Goal: Information Seeking & Learning: Check status

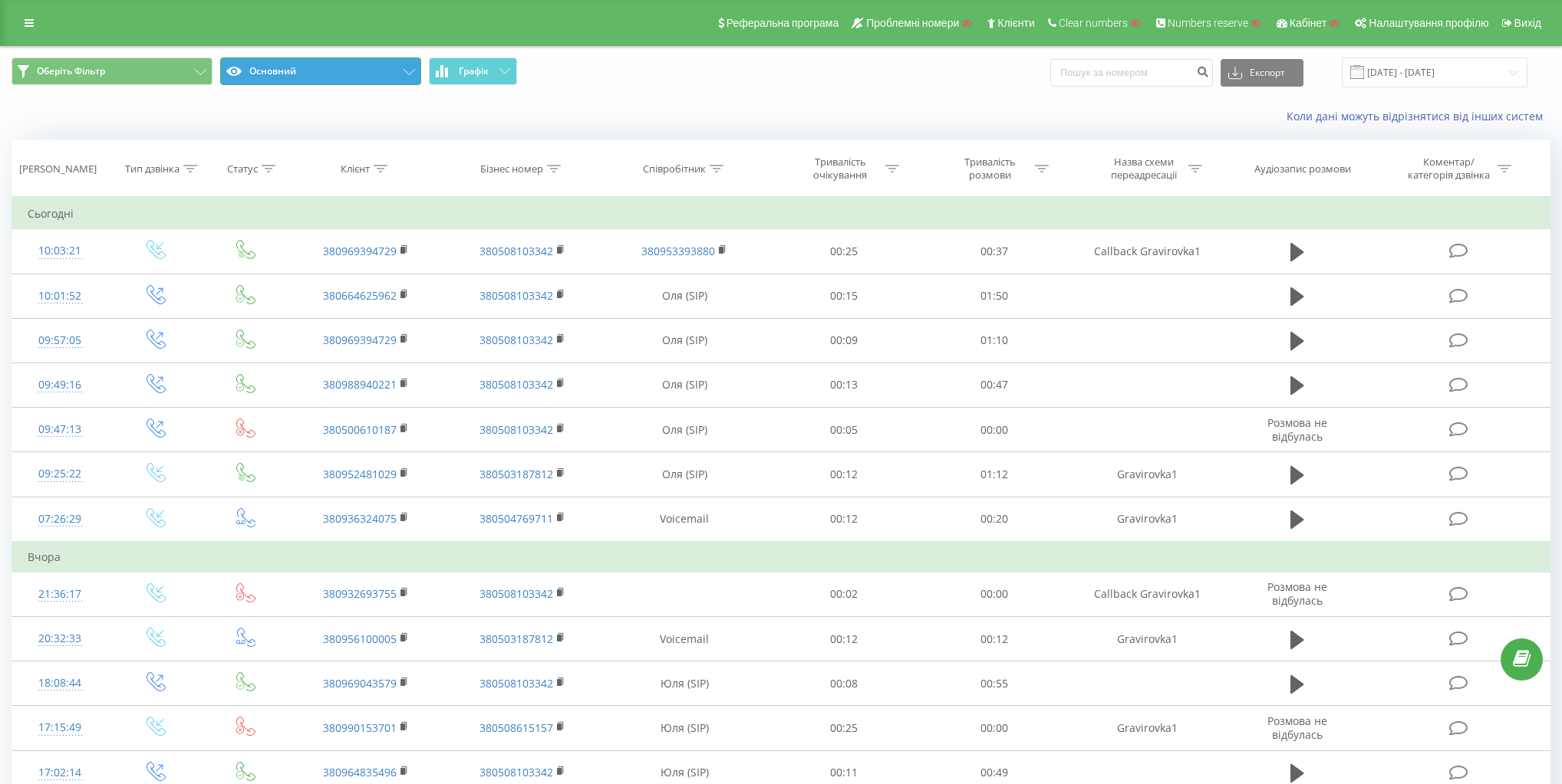
click at [273, 84] on button "Основний" at bounding box center [320, 71] width 201 height 28
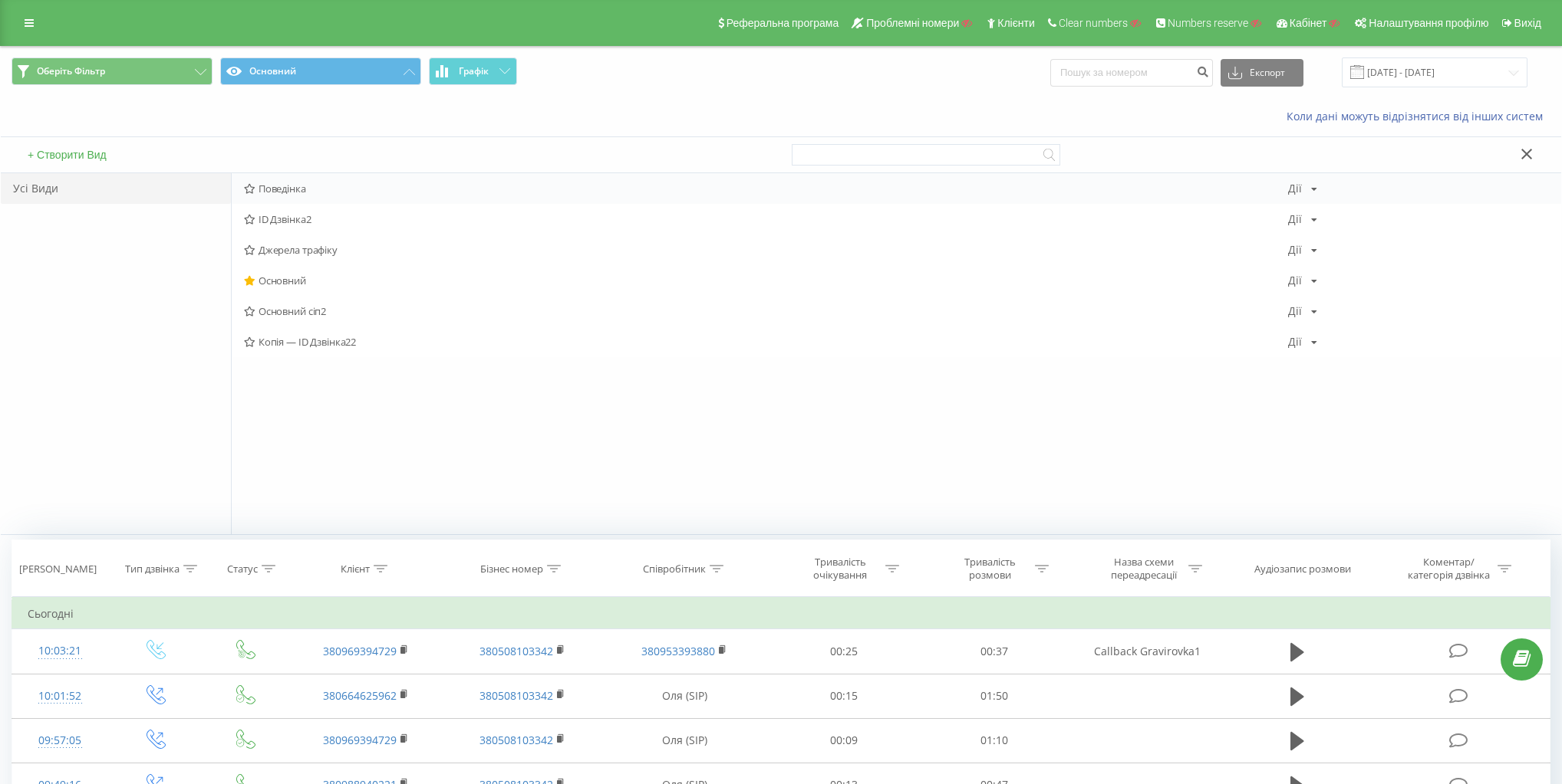
click at [288, 190] on span "Поведінка" at bounding box center [765, 188] width 1044 height 11
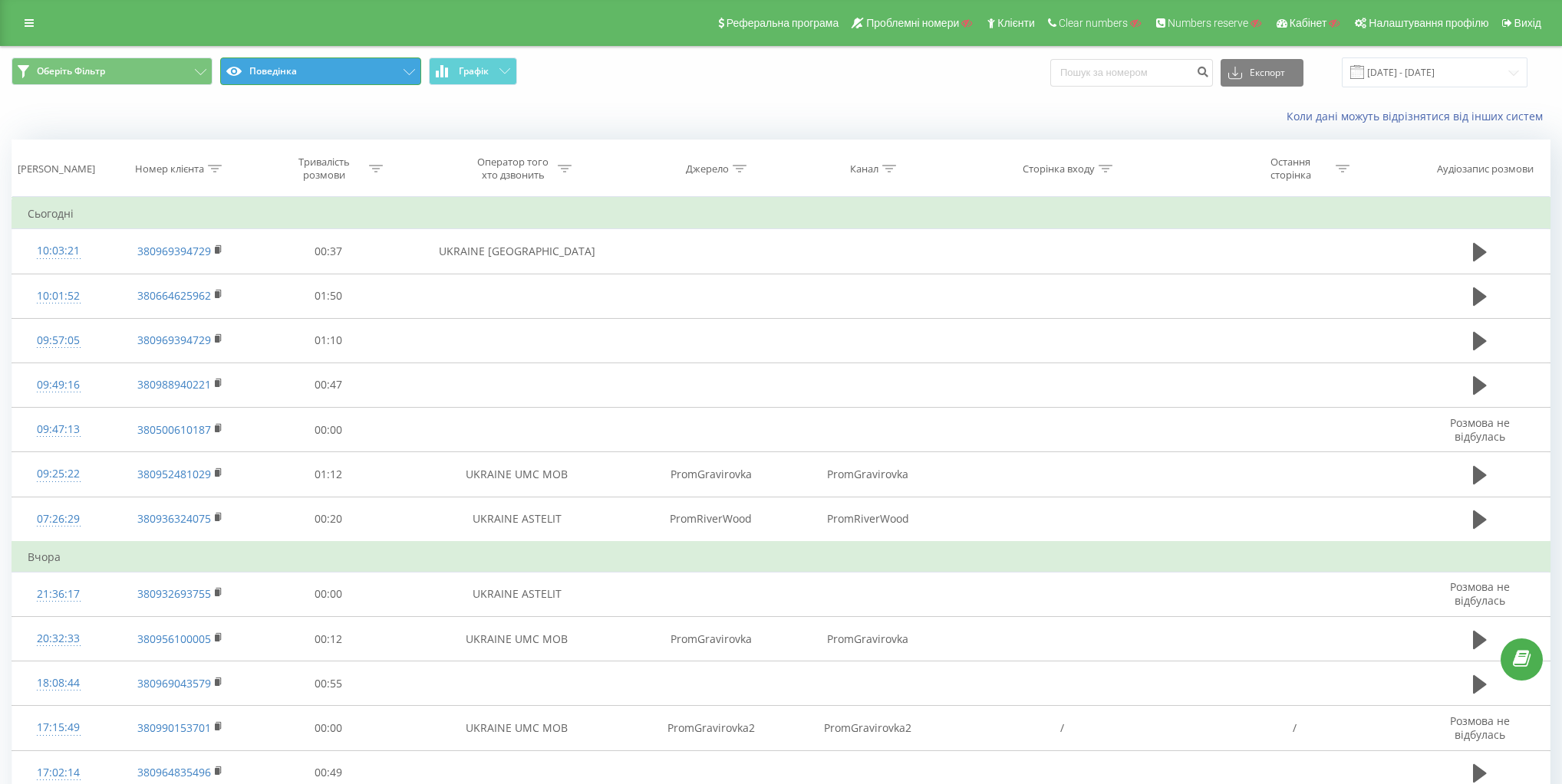
click at [336, 63] on button "Поведінка" at bounding box center [320, 71] width 201 height 28
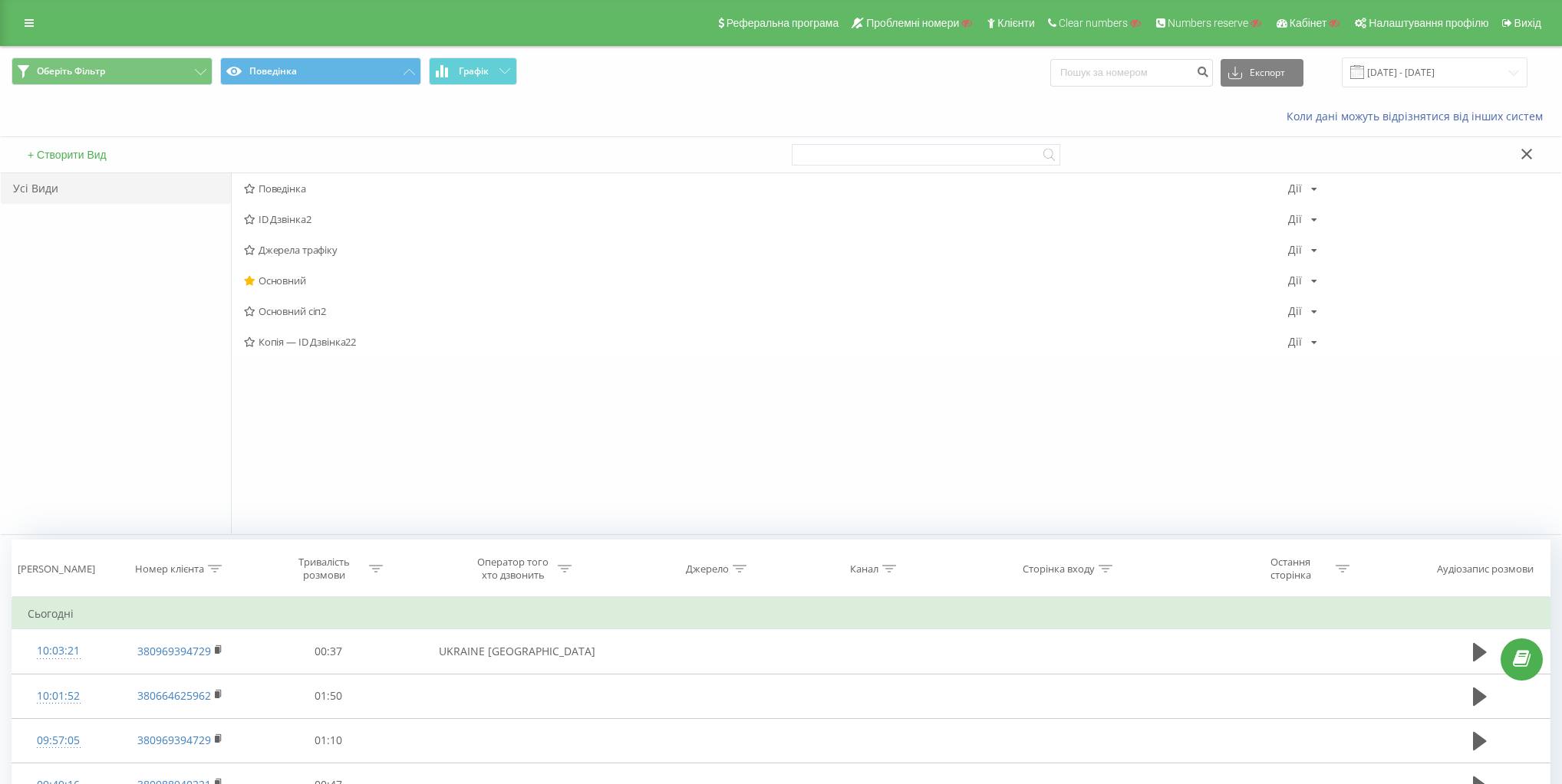
click at [582, 68] on span "Оберіть [PERSON_NAME] Графік" at bounding box center [390, 72] width 757 height 30
click at [374, 66] on button "Поведінка" at bounding box center [320, 71] width 201 height 28
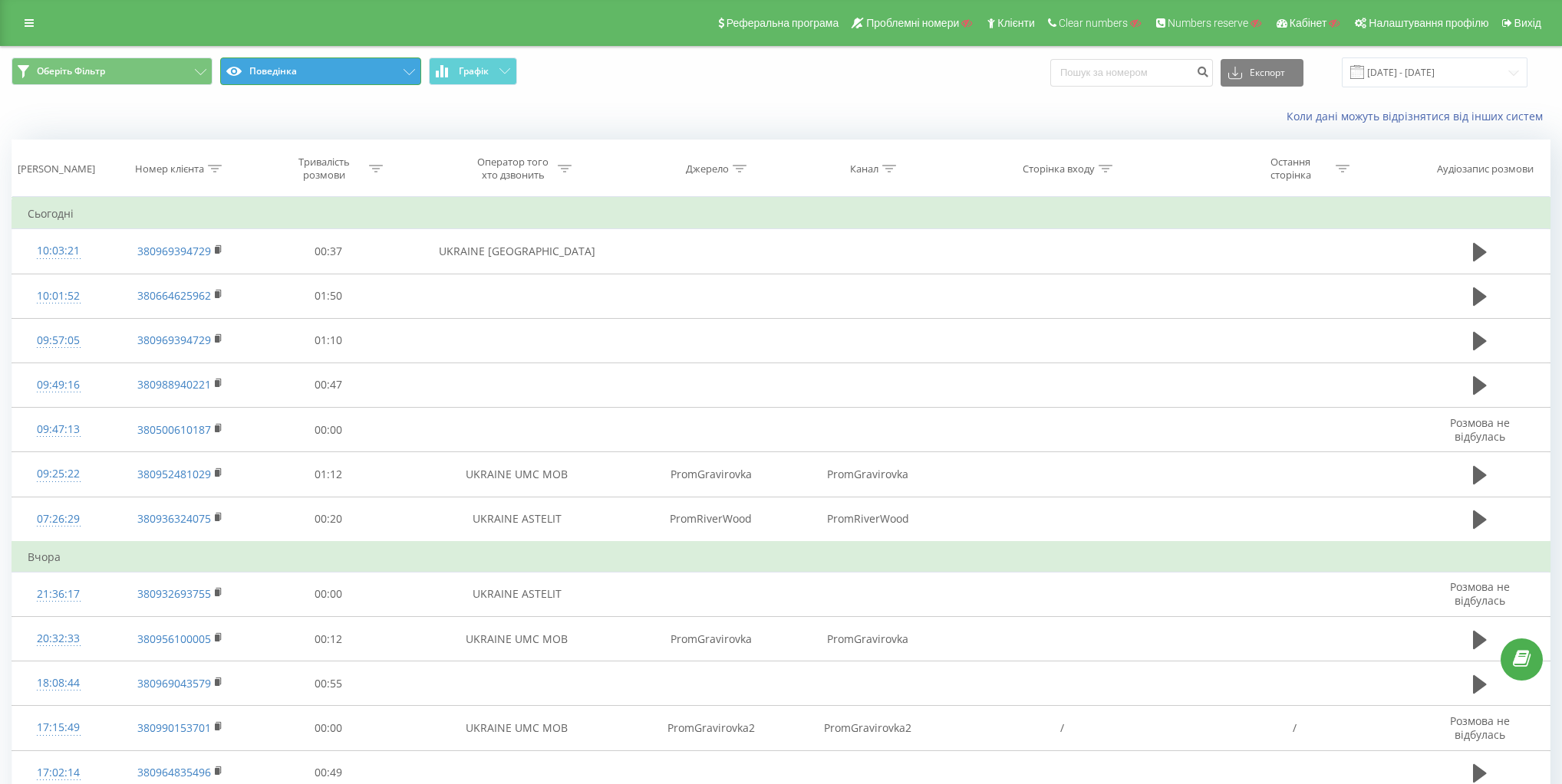
click at [375, 65] on button "Поведінка" at bounding box center [320, 71] width 201 height 28
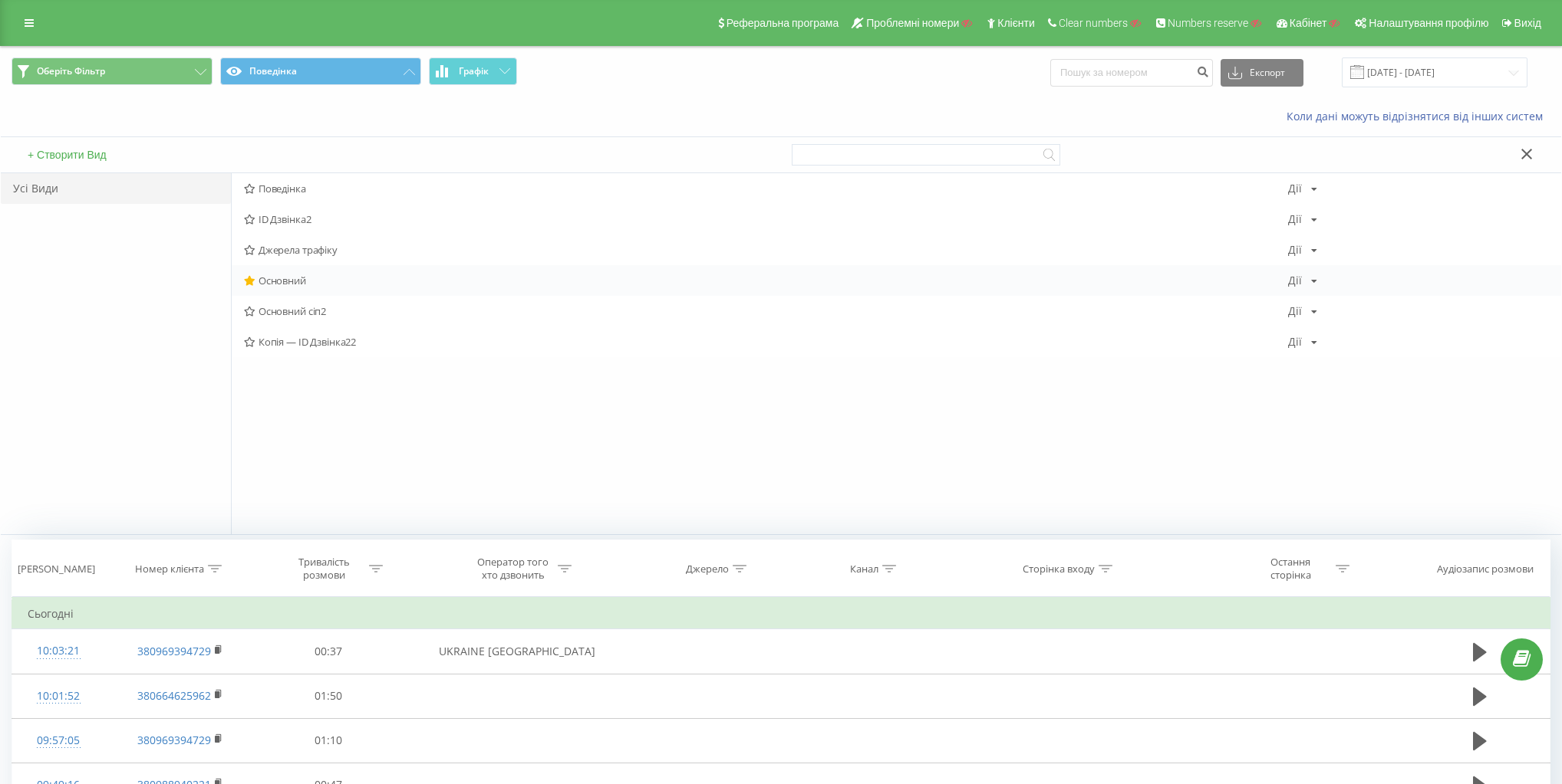
click at [282, 279] on span "Основний" at bounding box center [765, 280] width 1044 height 11
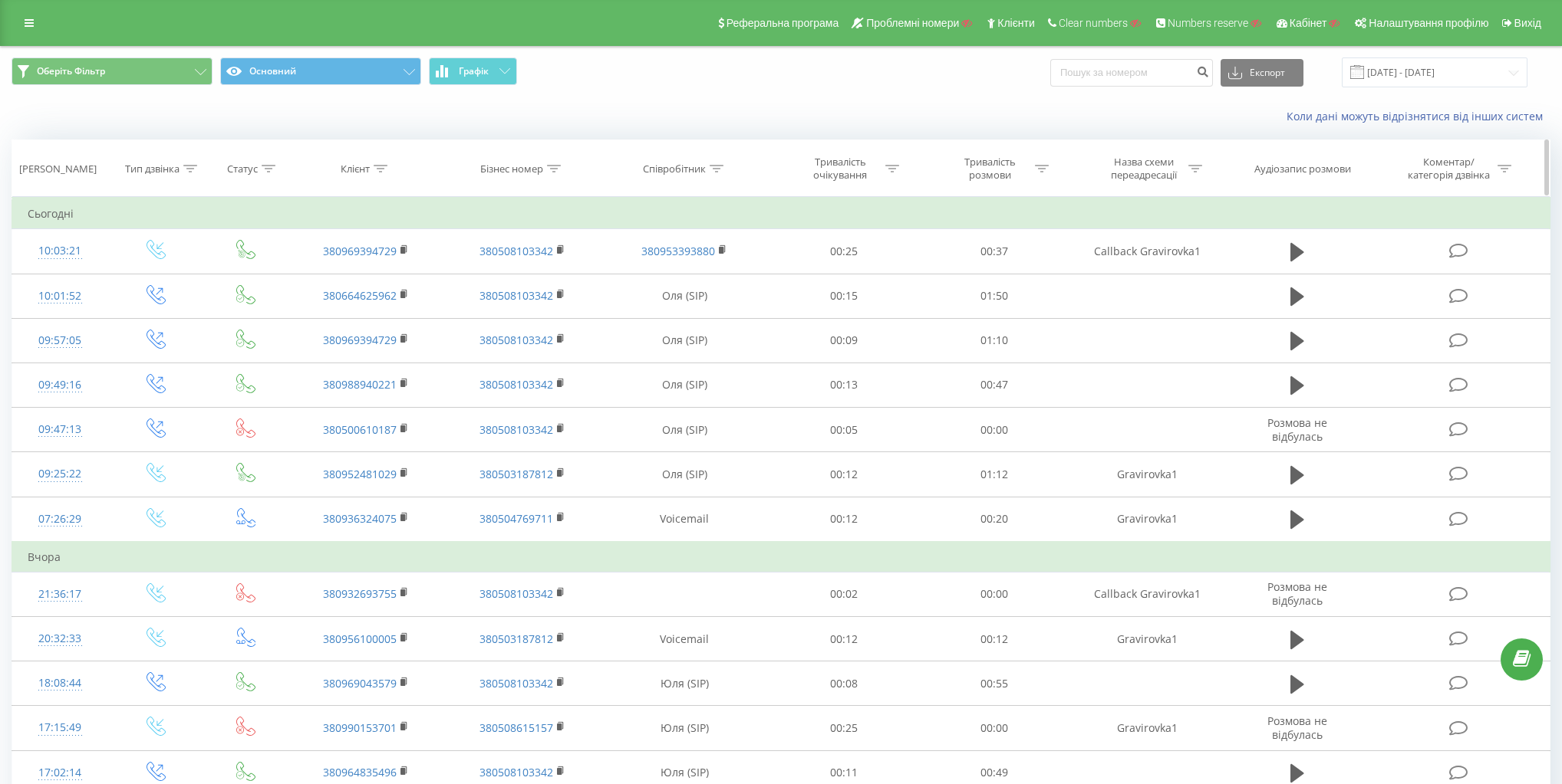
click at [132, 165] on div "Тип дзвінка" at bounding box center [152, 169] width 55 height 13
click at [169, 283] on div "Введіть значення" at bounding box center [147, 279] width 108 height 12
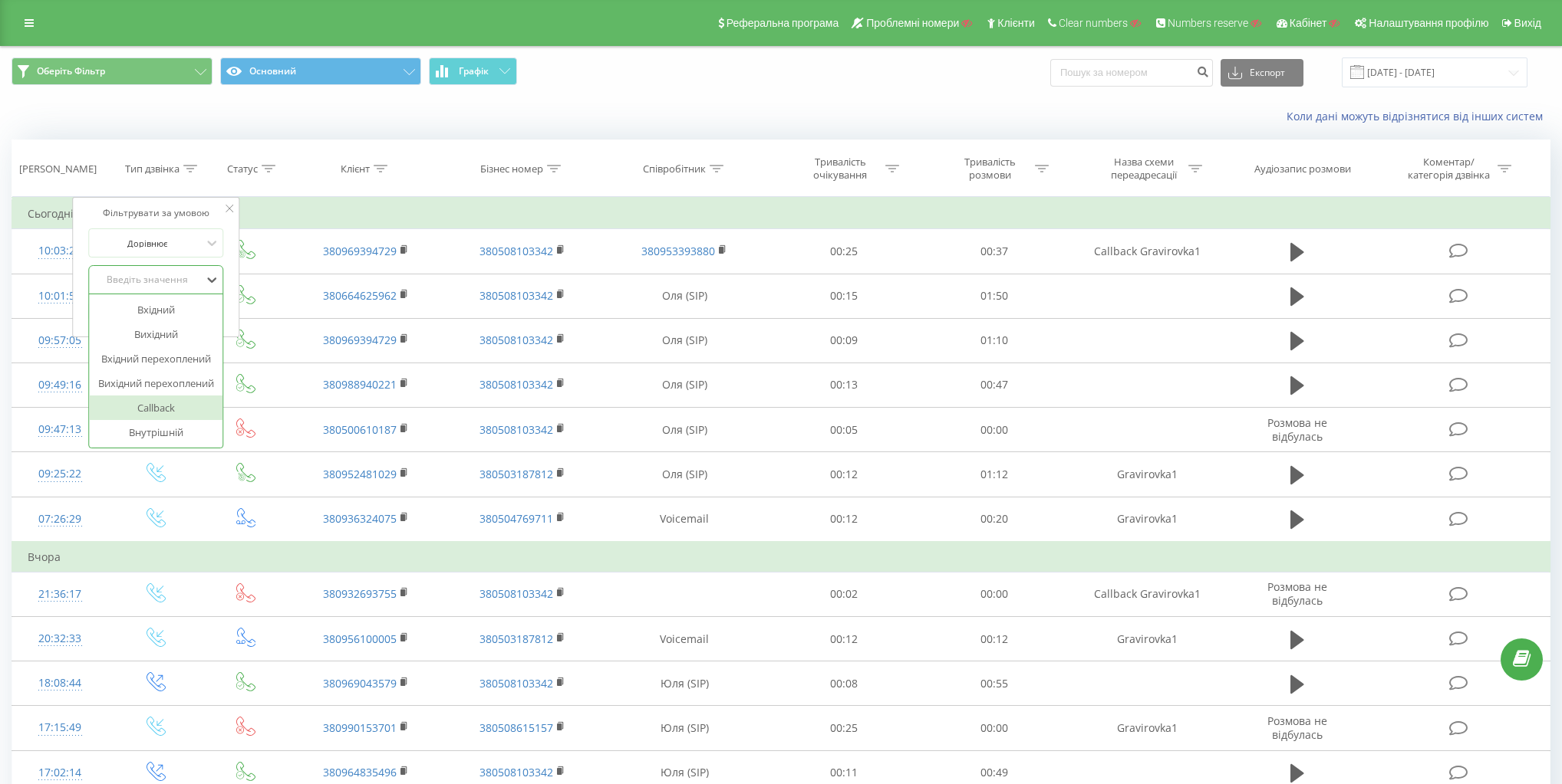
click at [176, 408] on div "Callback" at bounding box center [156, 408] width 133 height 25
click at [201, 307] on span "OK" at bounding box center [188, 311] width 43 height 24
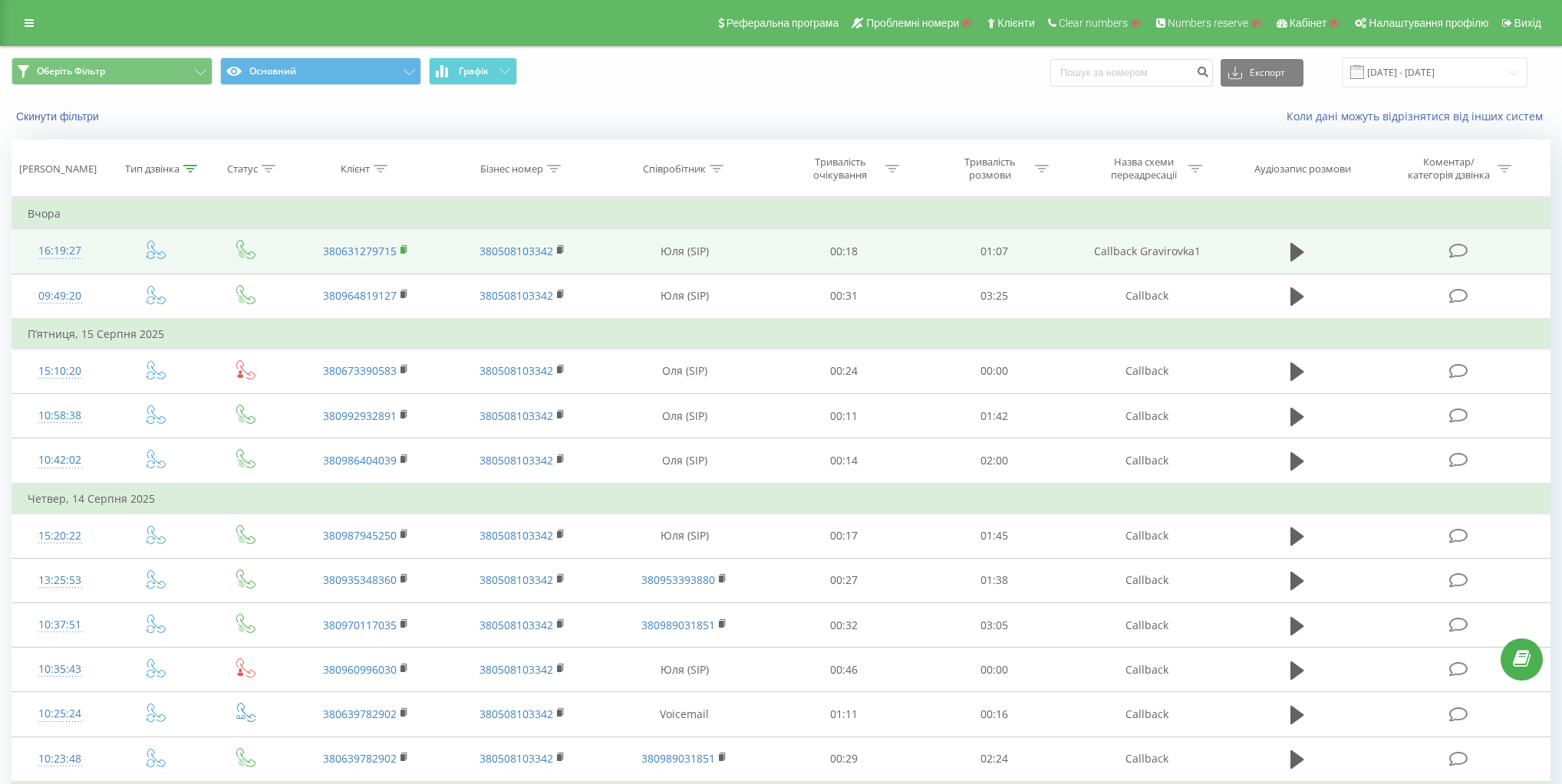
click at [404, 250] on rect at bounding box center [402, 249] width 5 height 7
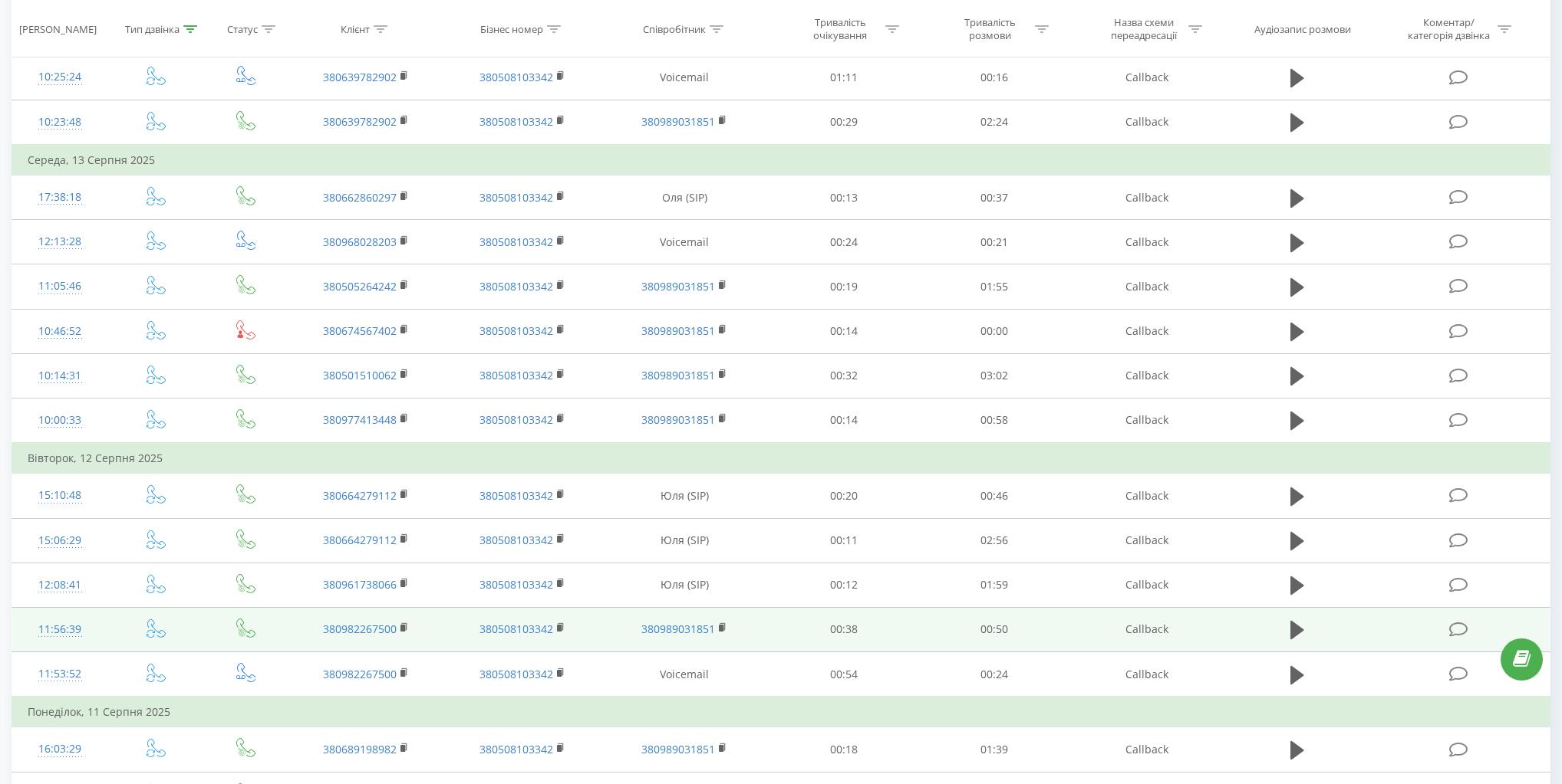
scroll to position [766, 0]
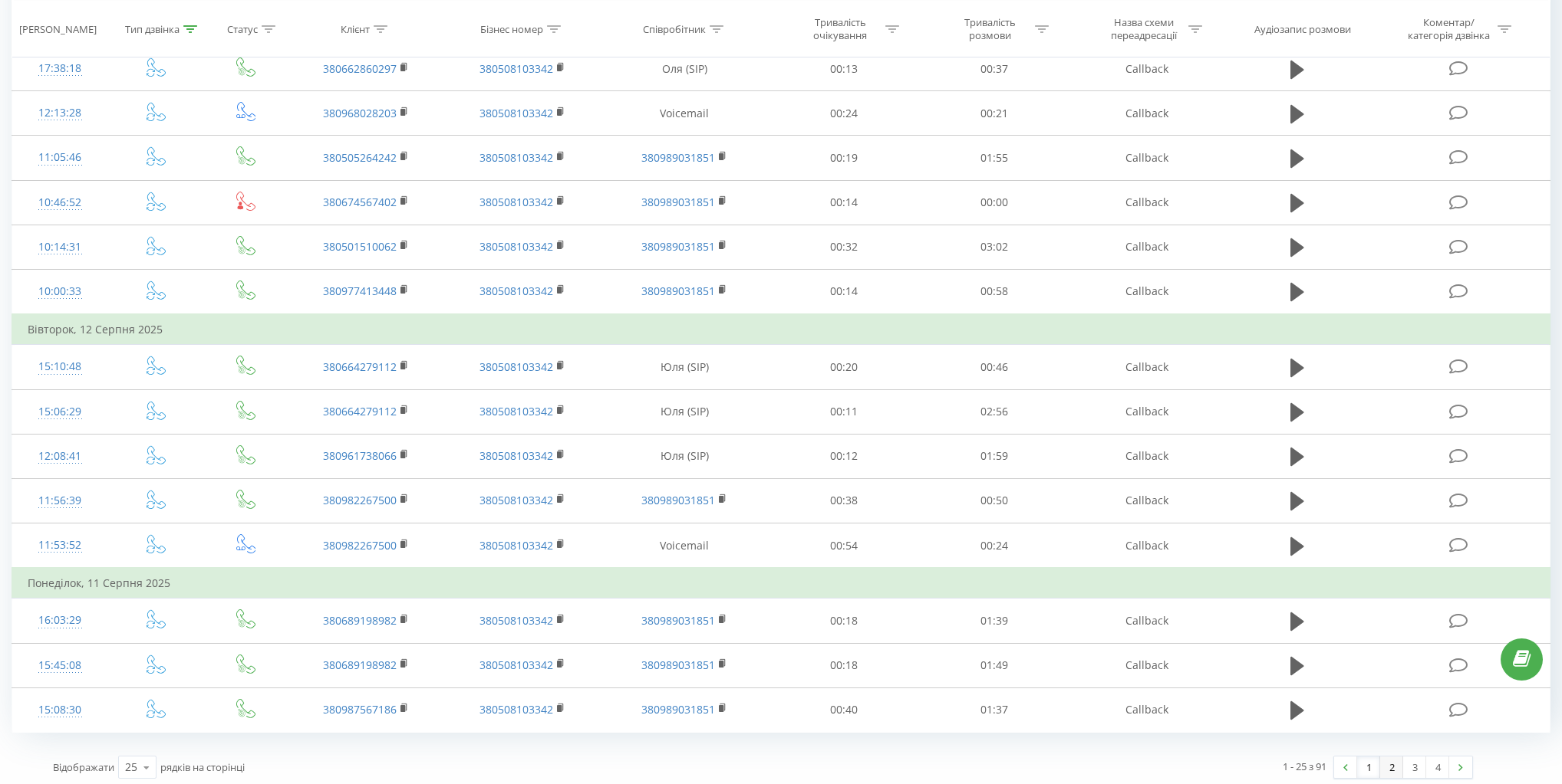
click at [1393, 763] on link "2" at bounding box center [1391, 768] width 23 height 21
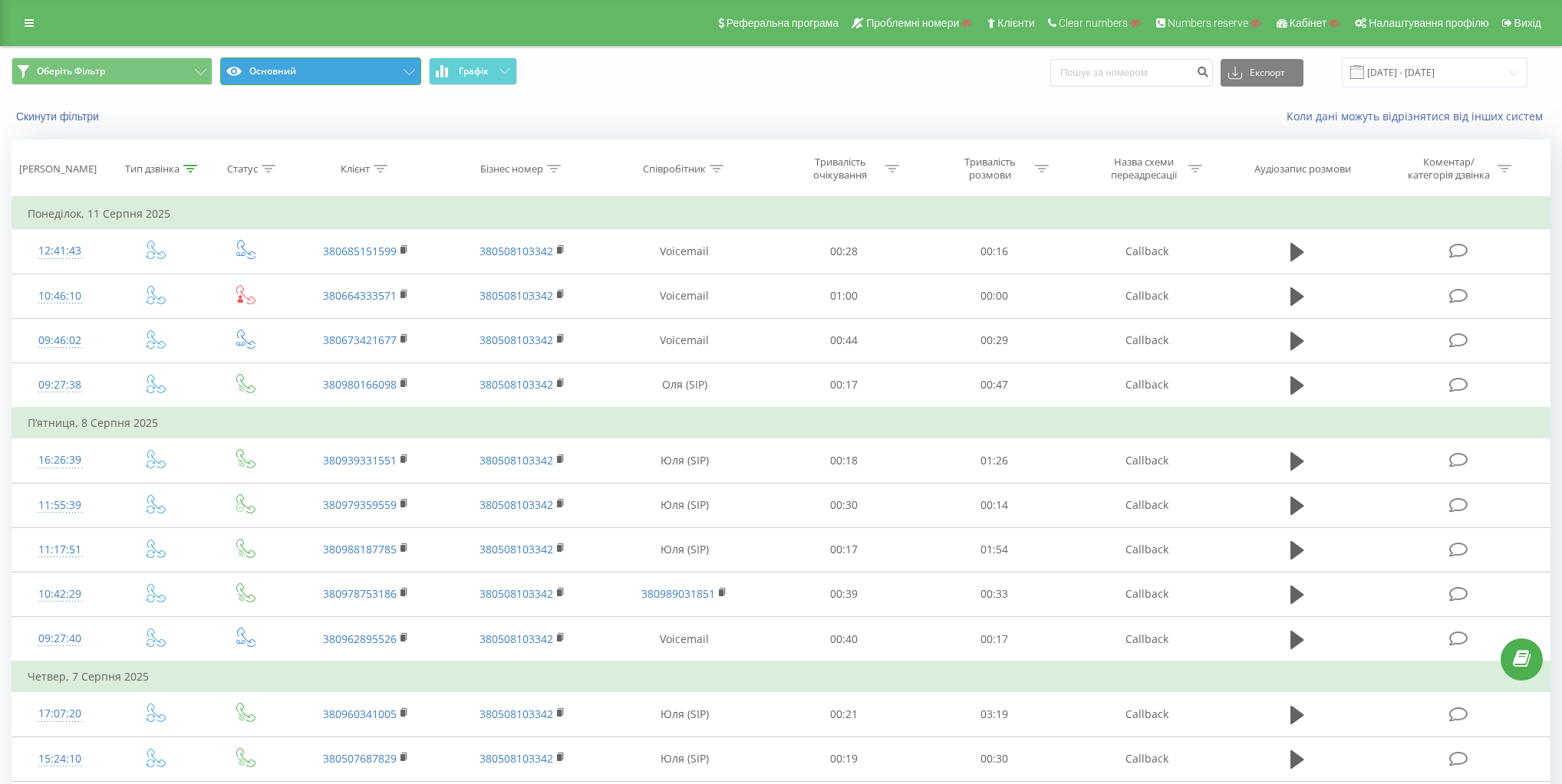
click at [352, 73] on button "Основний" at bounding box center [320, 71] width 201 height 28
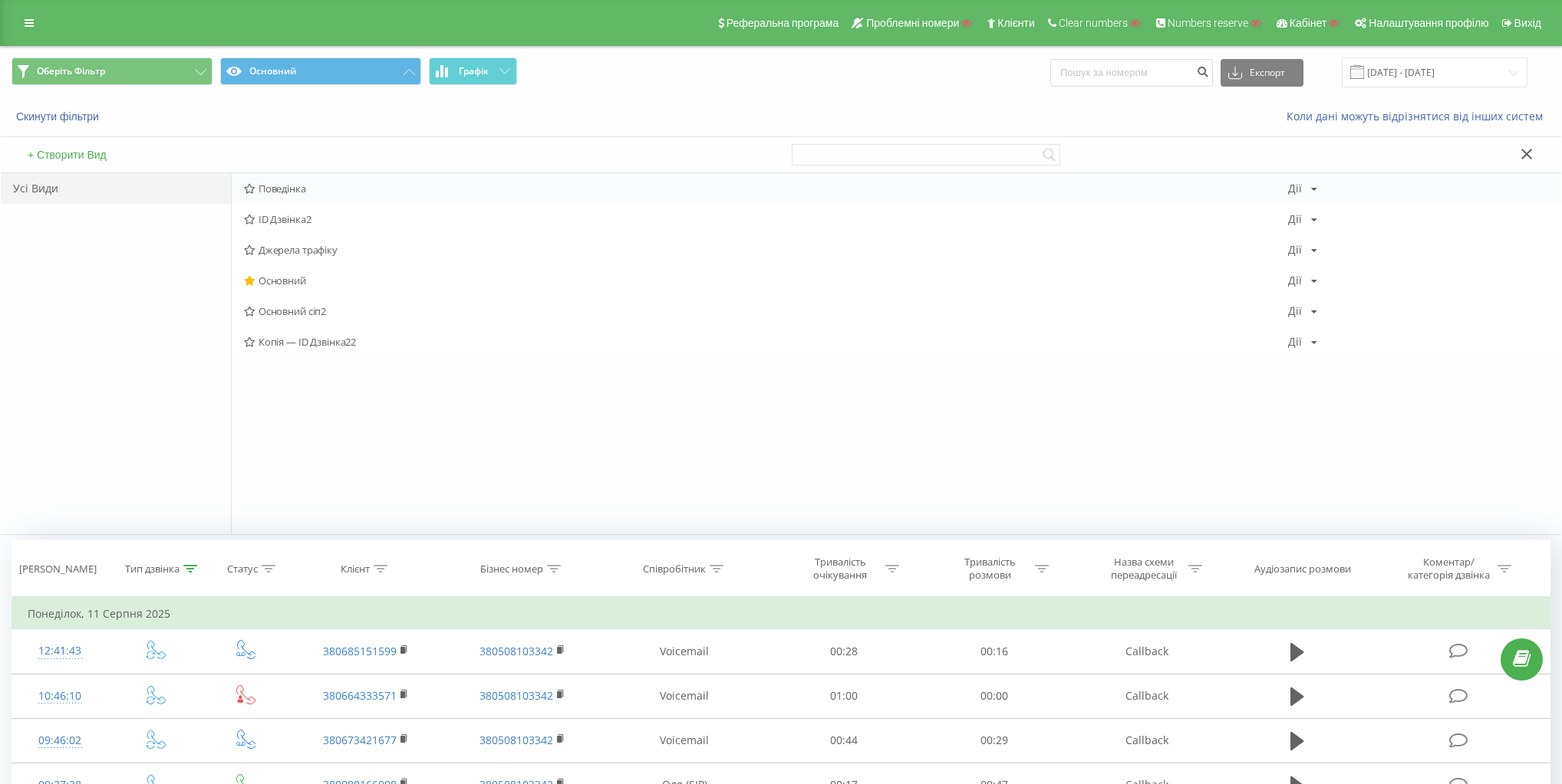
click at [288, 184] on span "Поведінка" at bounding box center [765, 188] width 1044 height 11
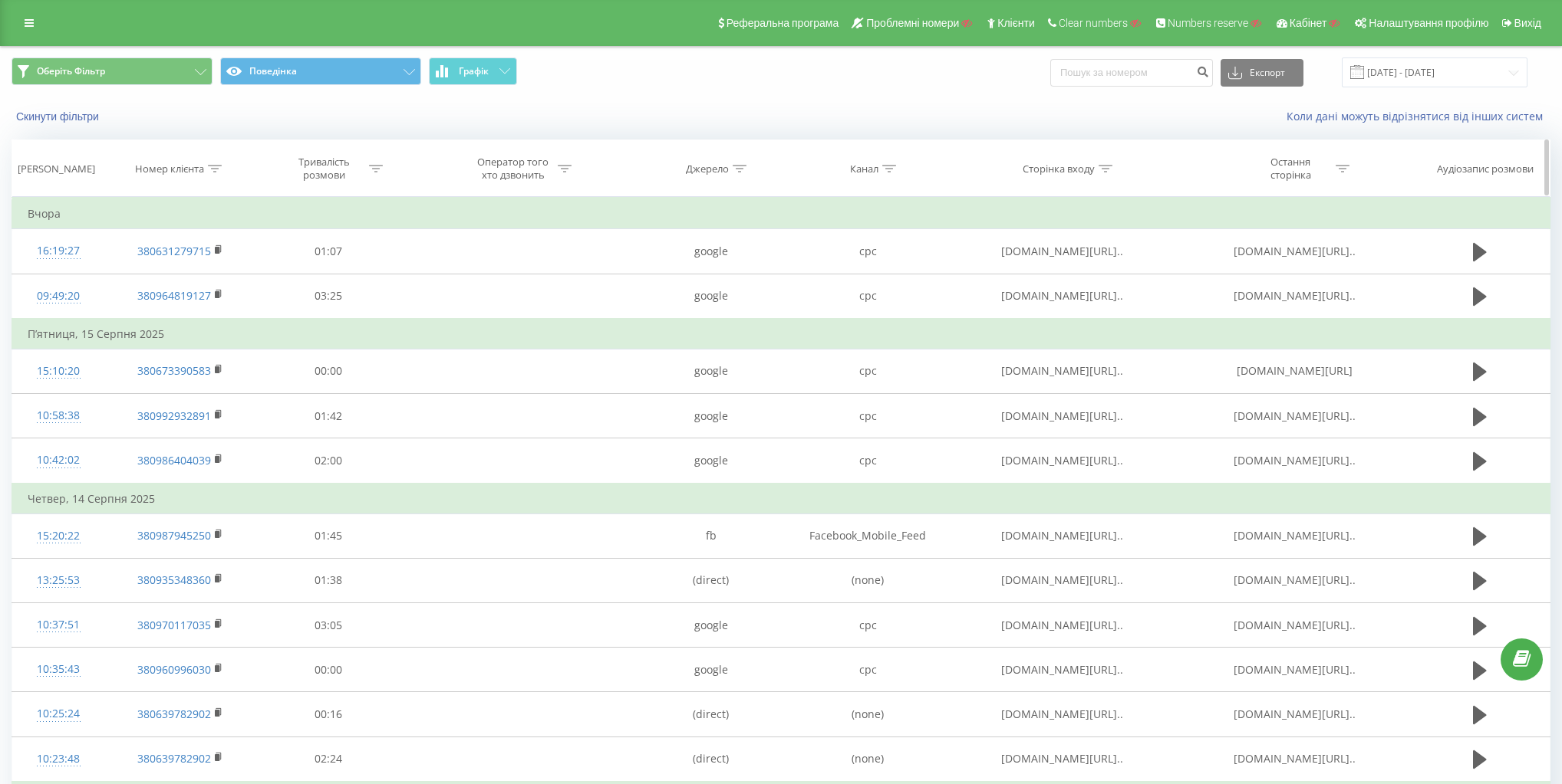
click at [172, 166] on div "Номер клієнта" at bounding box center [170, 169] width 69 height 13
click at [205, 269] on input "text" at bounding box center [180, 278] width 135 height 27
paste input "380631279715"
type input "380631279715"
click at [208, 310] on span "OK" at bounding box center [212, 308] width 43 height 24
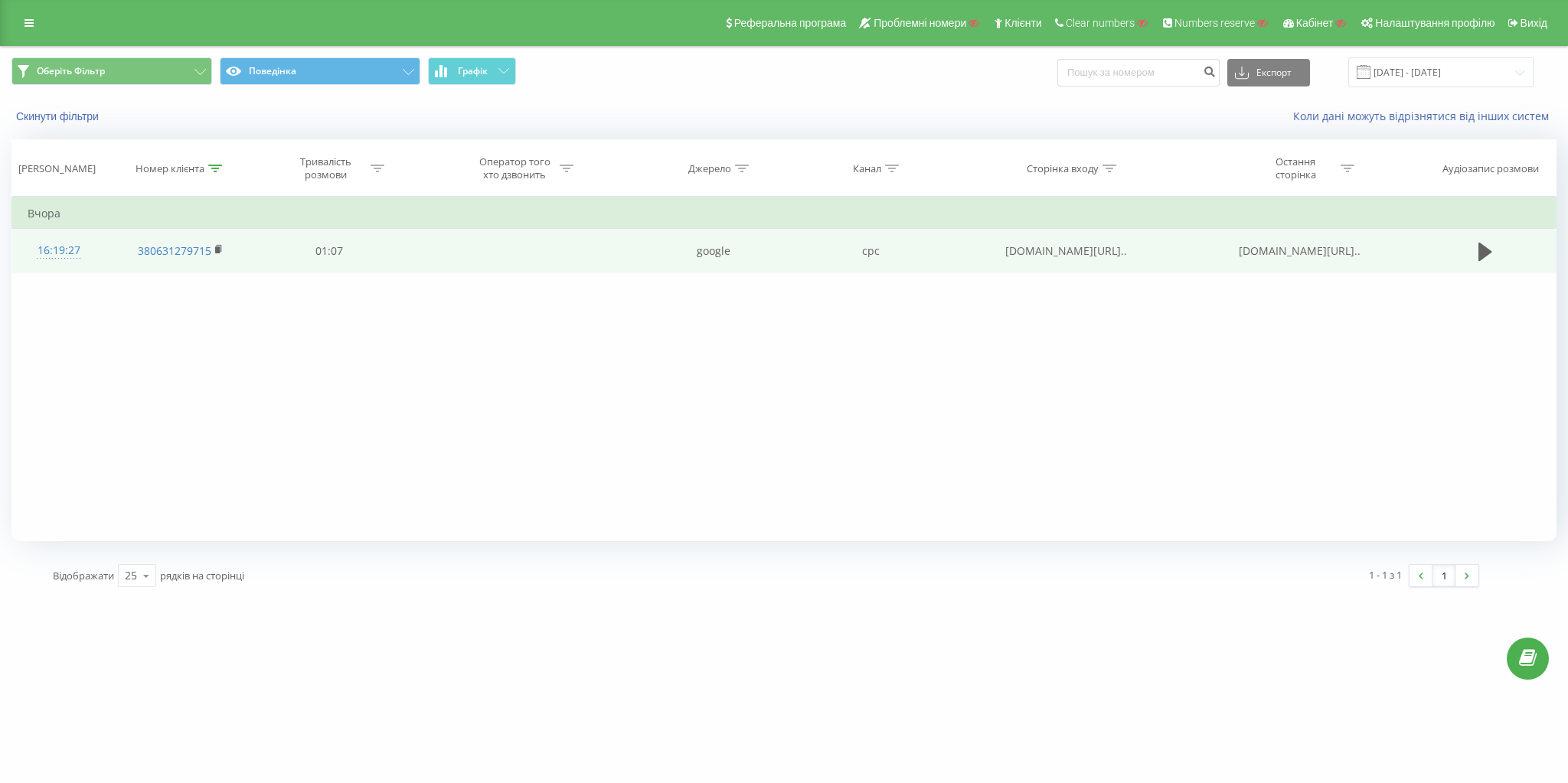
click at [1056, 251] on span "[DOMAIN_NAME][URL].." at bounding box center [1066, 250] width 122 height 14
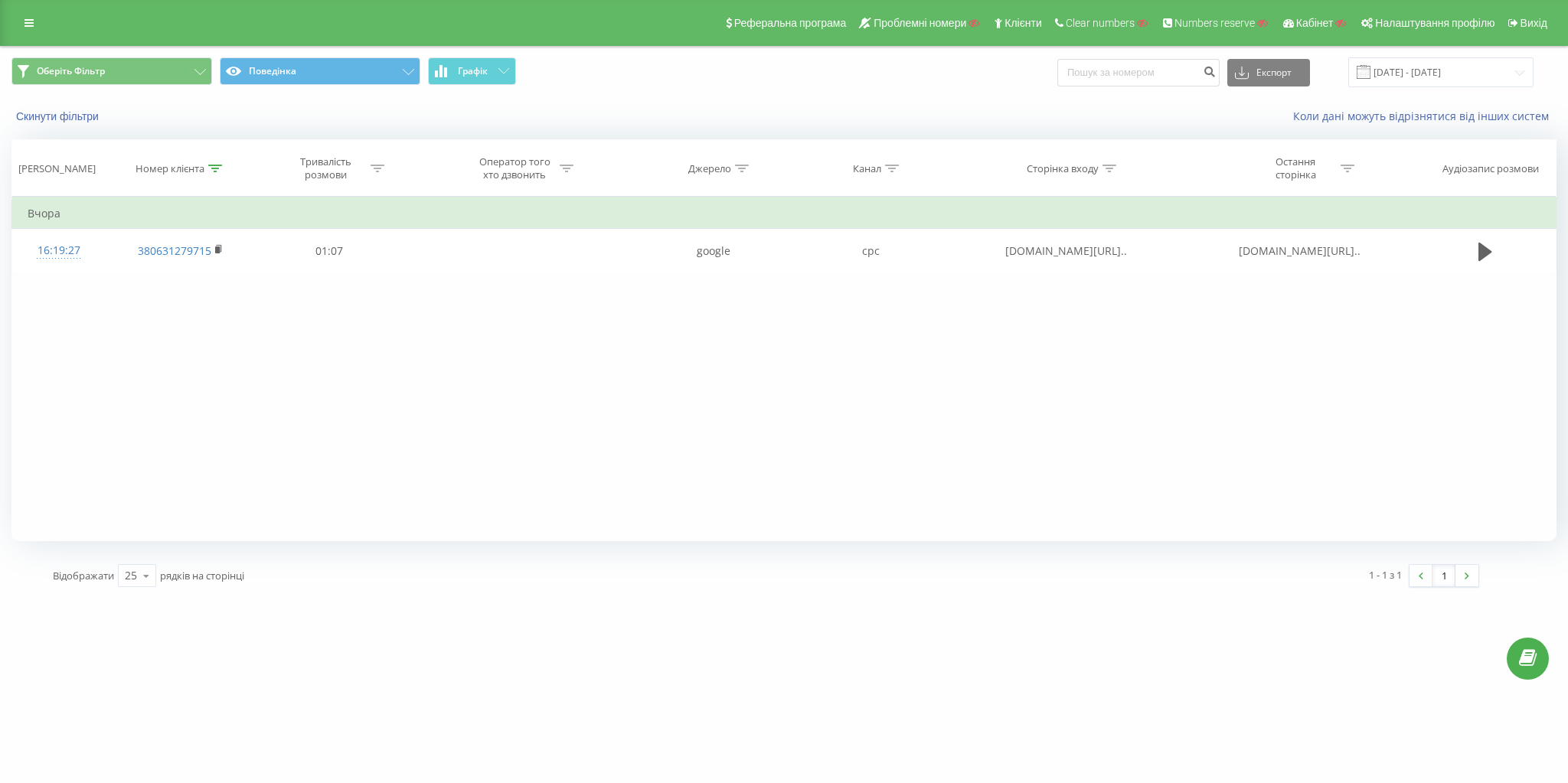
click at [1147, 357] on div "Фільтрувати за умовою Містить 380631279715 Скасувати OK Фільтрувати за умовою Д…" at bounding box center [784, 369] width 1545 height 345
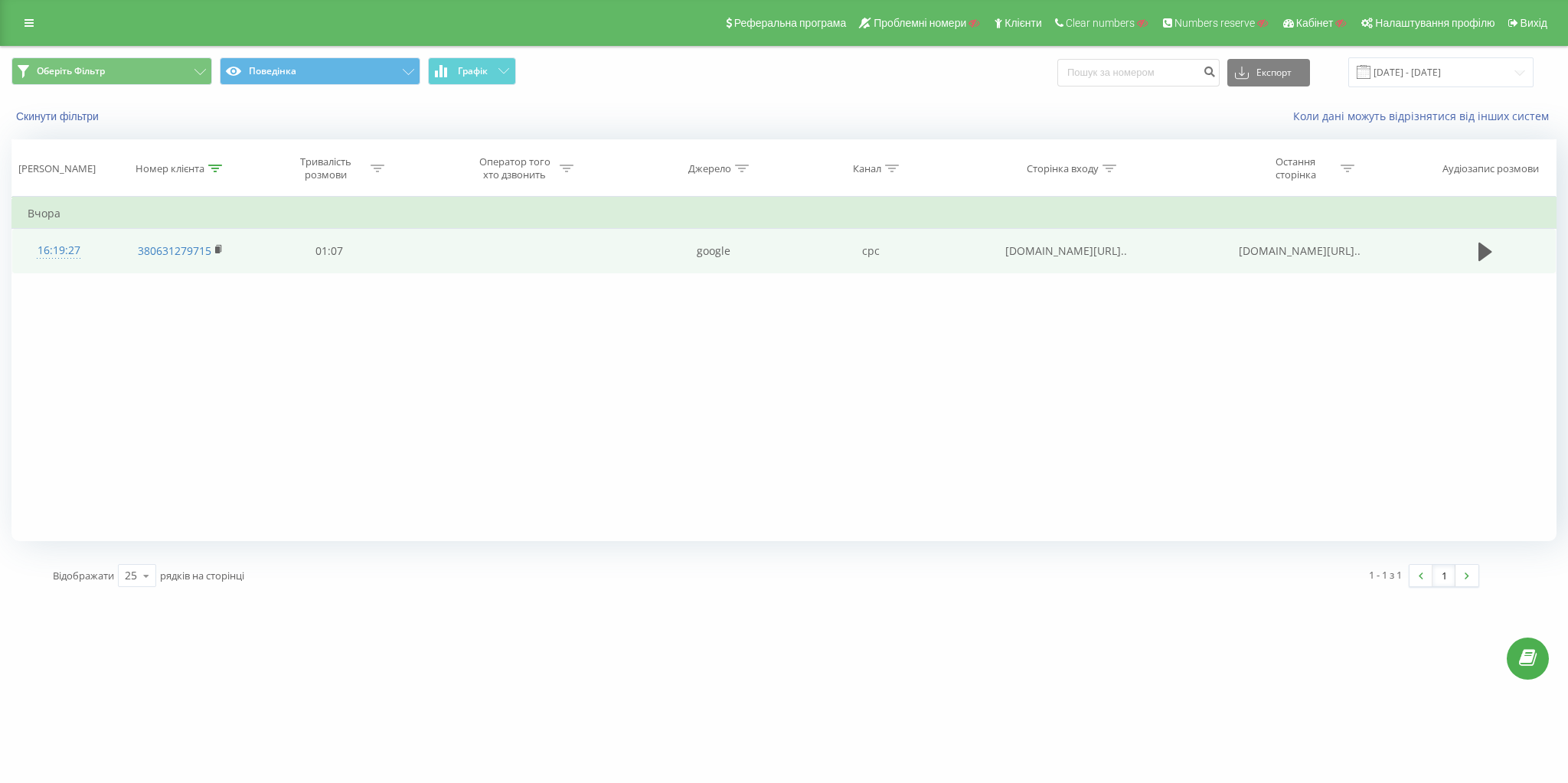
click at [1050, 251] on span "[DOMAIN_NAME][URL].." at bounding box center [1066, 250] width 122 height 14
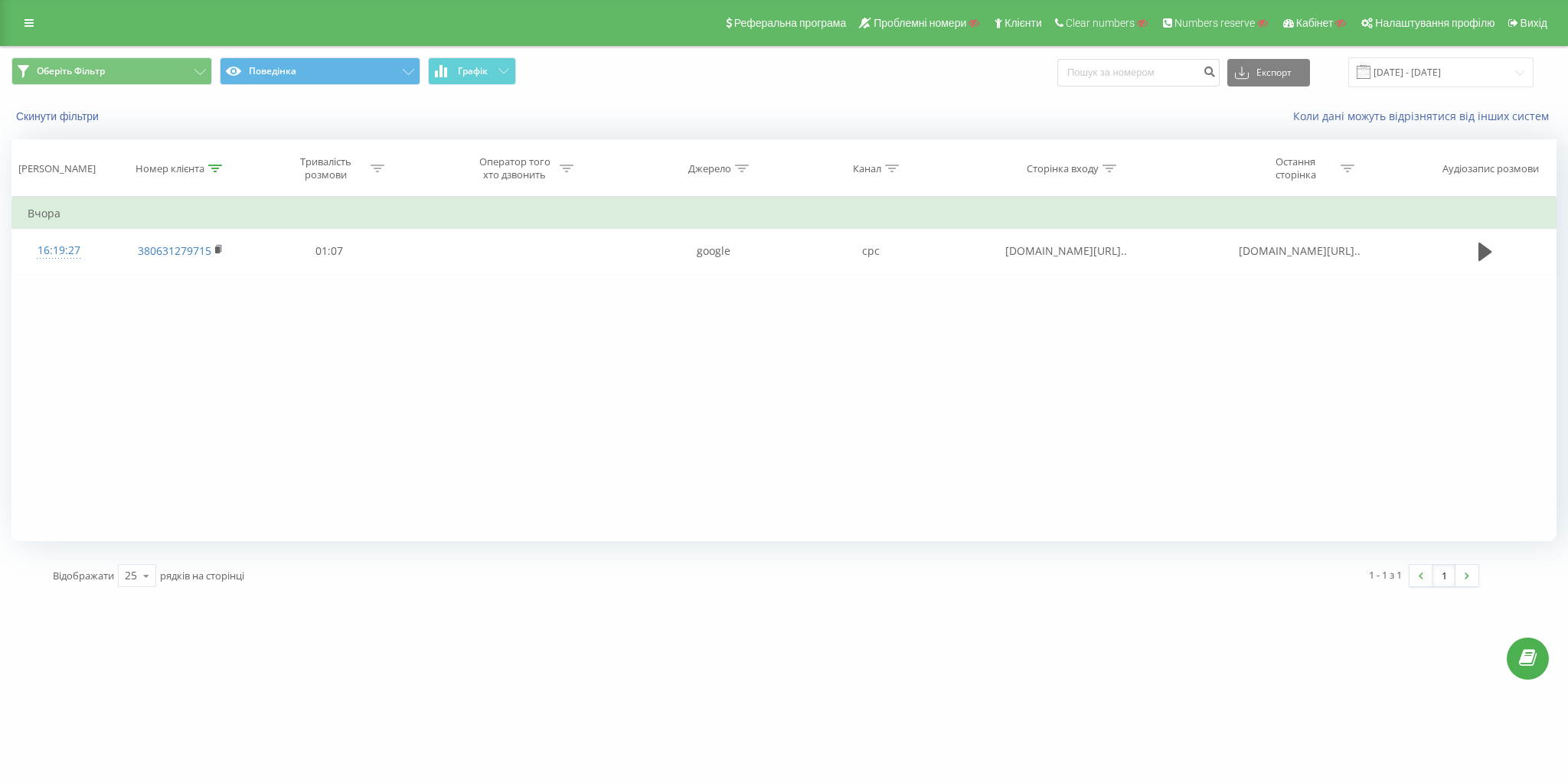
click at [980, 338] on div "Фільтрувати за умовою Містить 380631279715 Скасувати OK Фільтрувати за умовою Д…" at bounding box center [784, 369] width 1545 height 345
